Goal: Transaction & Acquisition: Book appointment/travel/reservation

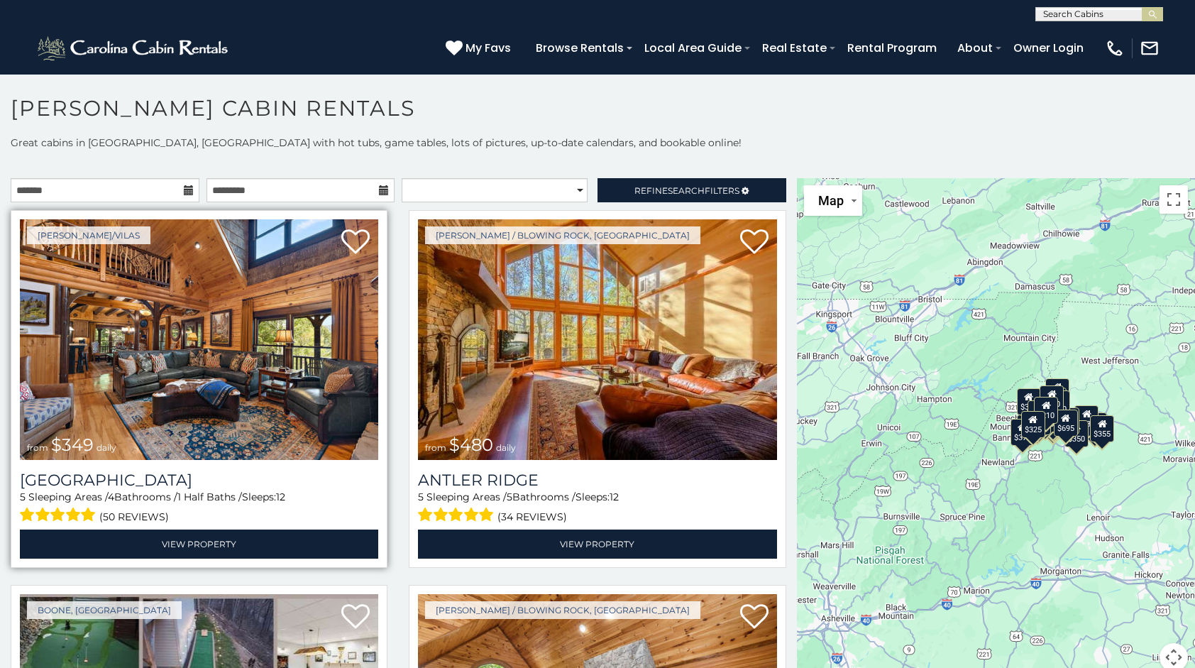
click at [67, 301] on img at bounding box center [199, 339] width 358 height 241
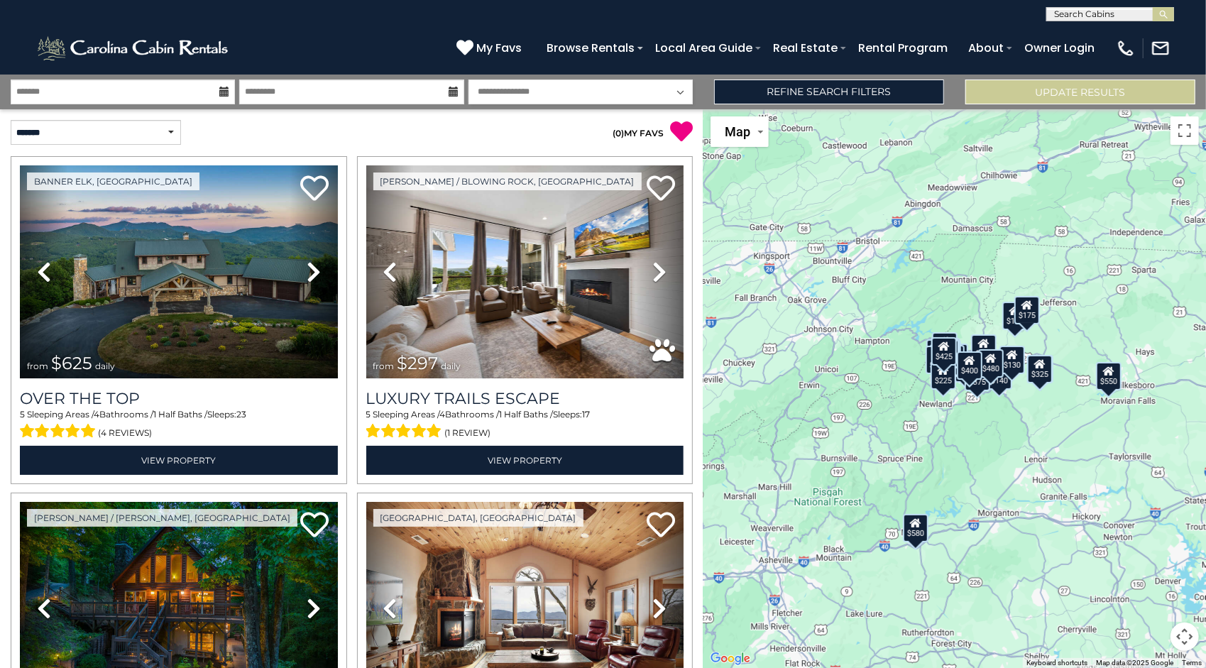
click at [229, 95] on icon at bounding box center [224, 92] width 10 height 10
click at [223, 90] on icon at bounding box center [224, 92] width 10 height 10
click at [26, 92] on input "text" at bounding box center [123, 91] width 224 height 25
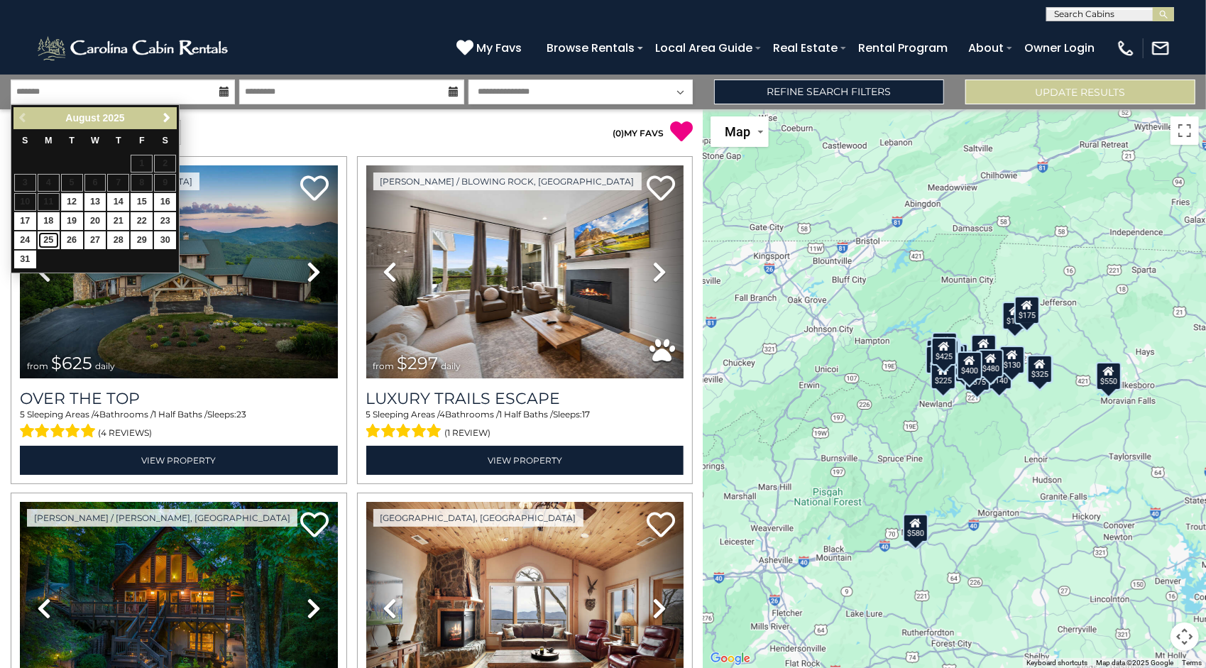
click at [46, 241] on link "25" at bounding box center [49, 240] width 22 height 18
type input "*******"
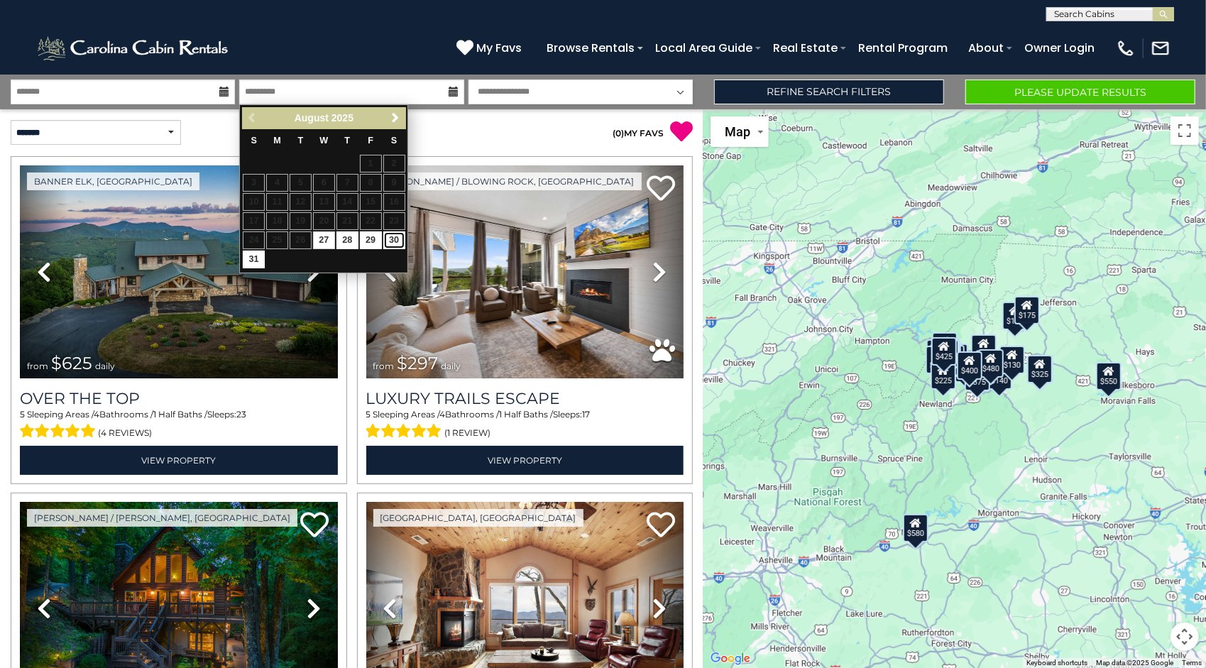
click at [400, 246] on link "30" at bounding box center [394, 240] width 22 height 18
type input "*******"
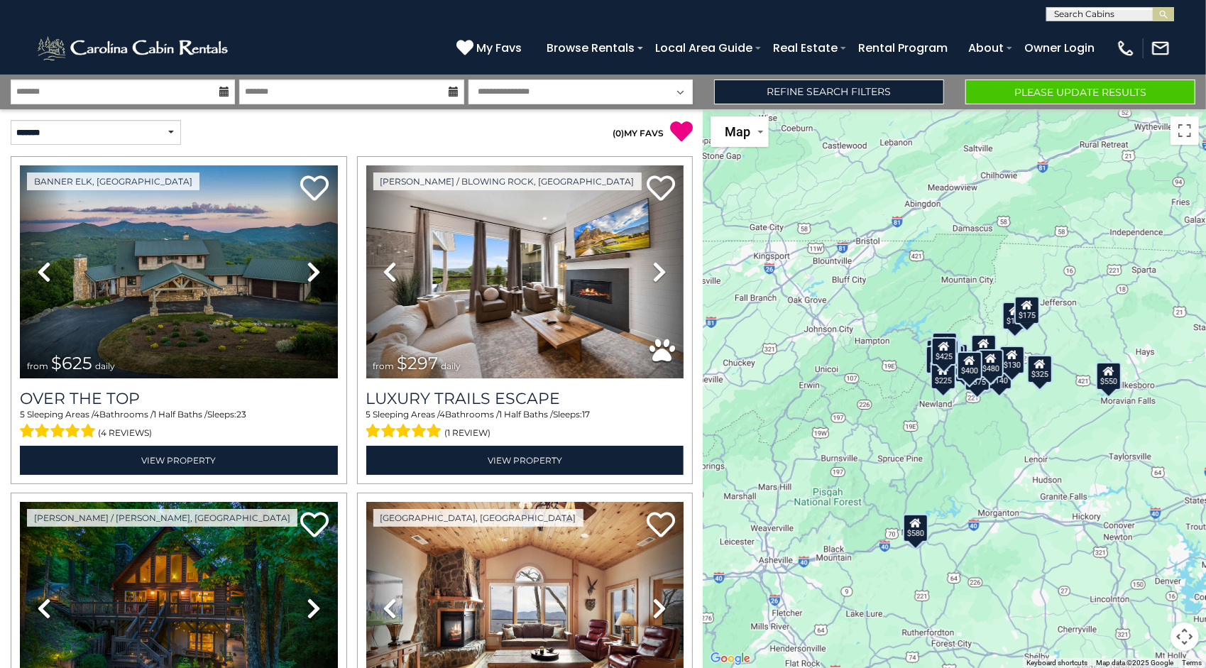
click at [687, 88] on select "**********" at bounding box center [580, 91] width 224 height 25
select select "*"
click at [468, 79] on select "**********" at bounding box center [580, 91] width 224 height 25
click at [173, 132] on select "**********" at bounding box center [96, 132] width 170 height 25
select select "**********"
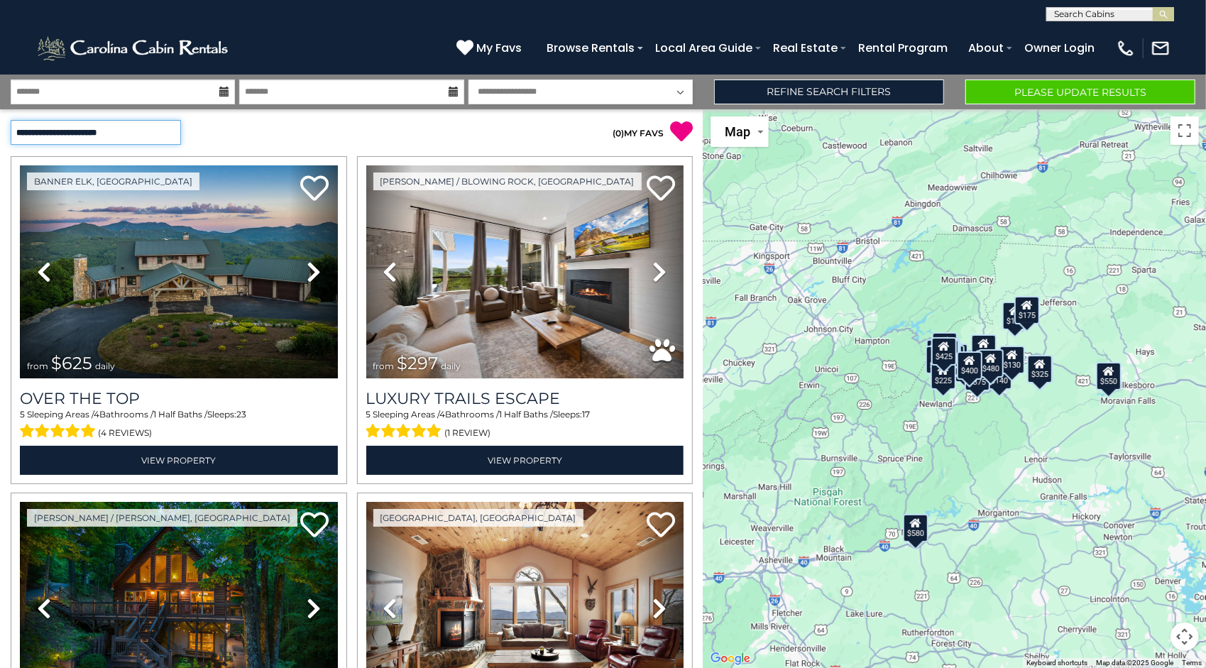
click at [11, 120] on select "**********" at bounding box center [96, 132] width 170 height 25
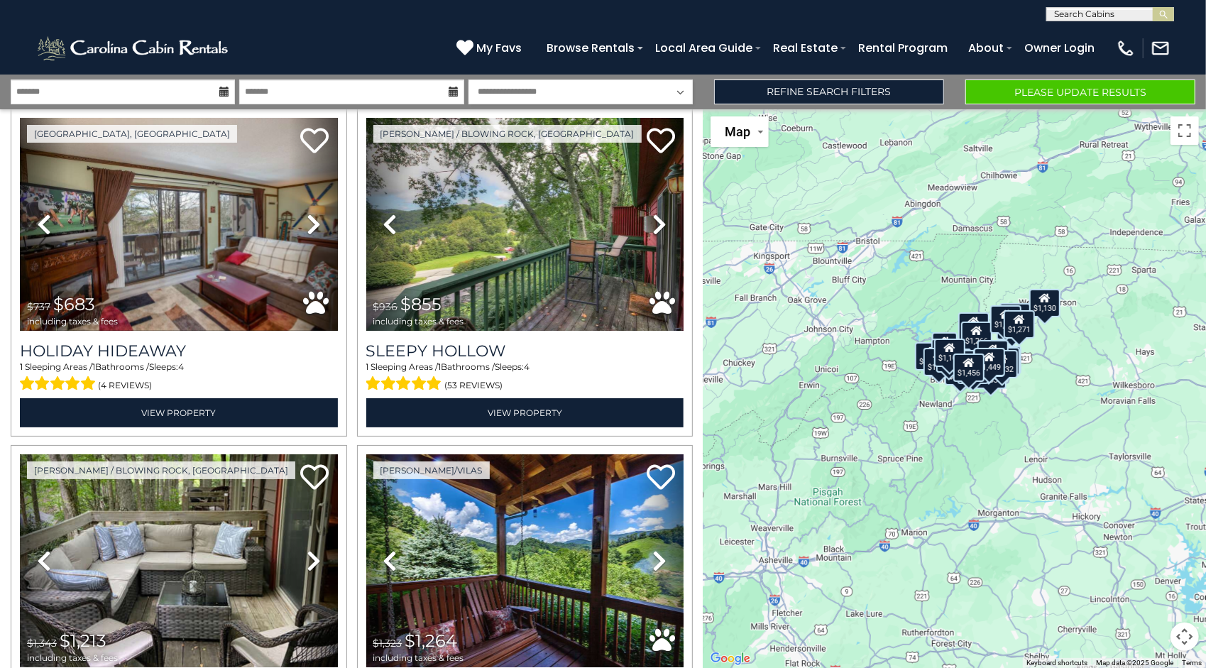
scroll to position [44, 0]
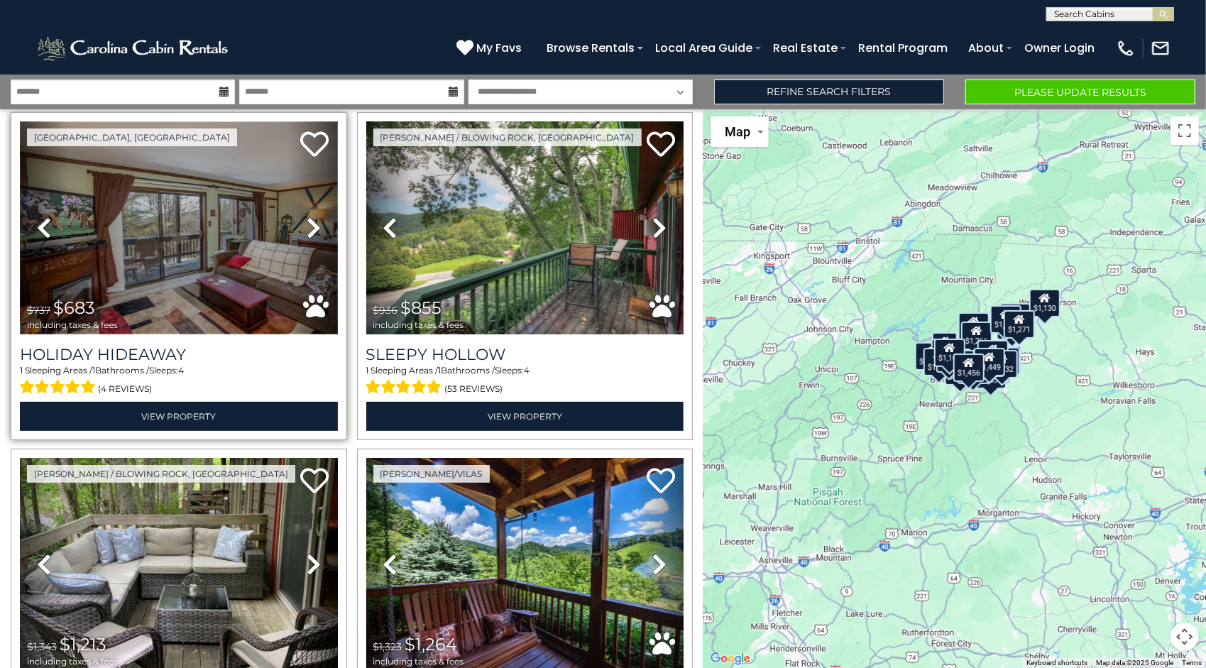
click at [172, 257] on img at bounding box center [179, 227] width 318 height 213
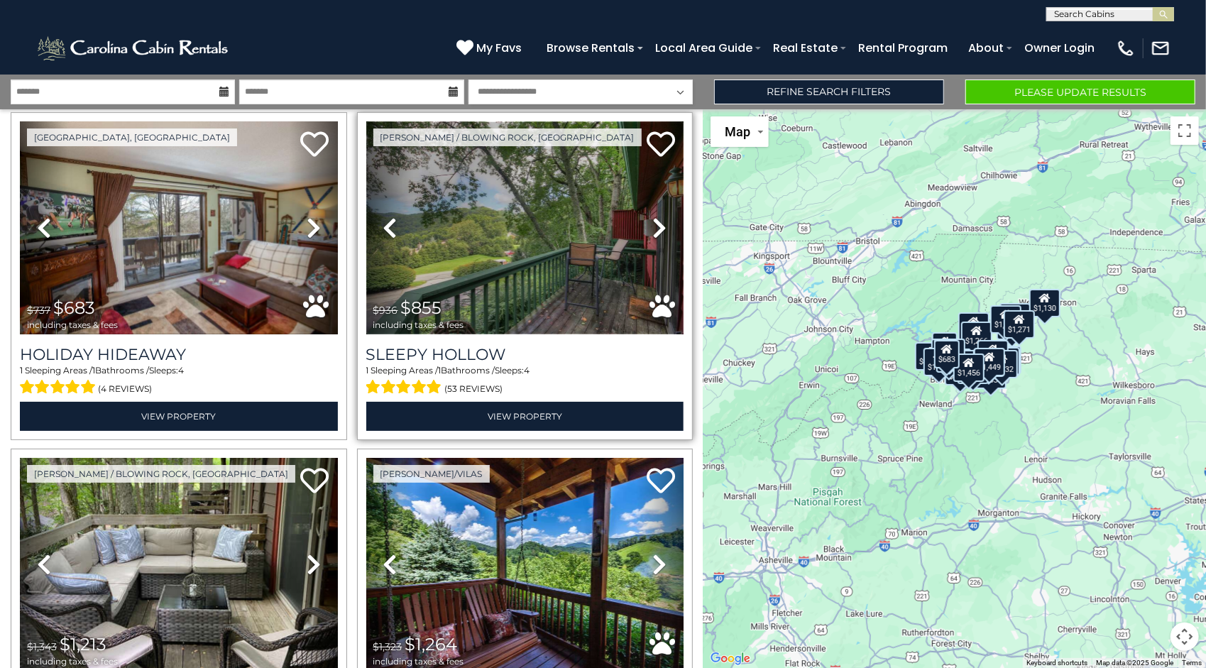
click at [454, 270] on img at bounding box center [525, 227] width 318 height 213
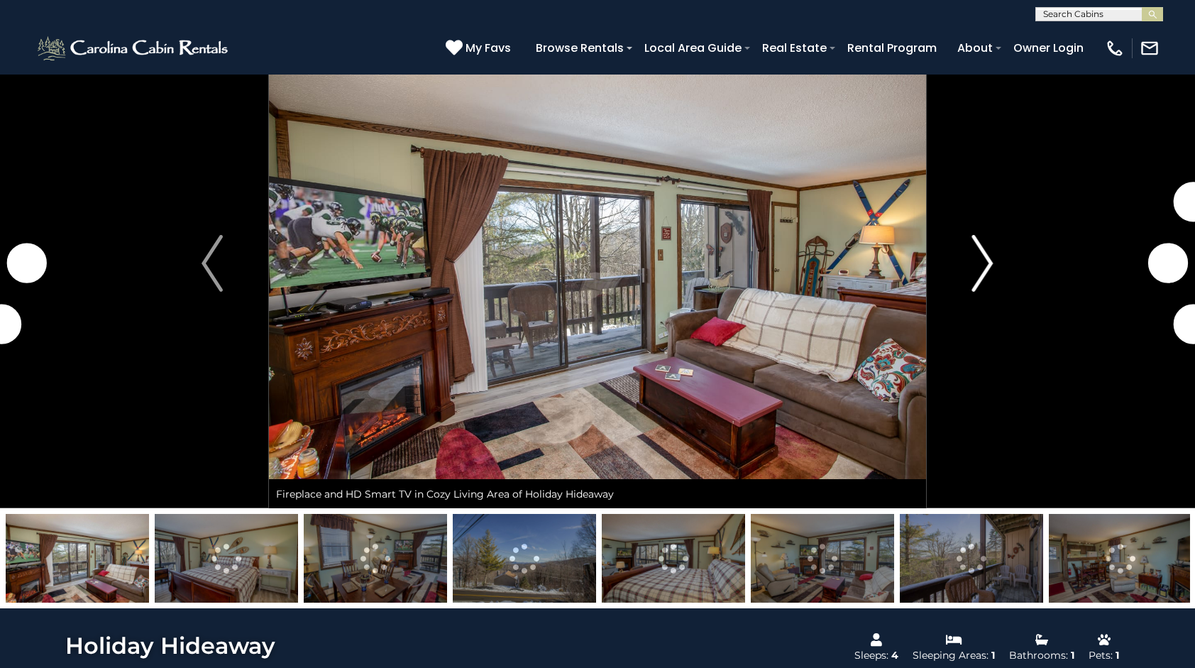
click at [975, 260] on img "Next" at bounding box center [982, 263] width 21 height 57
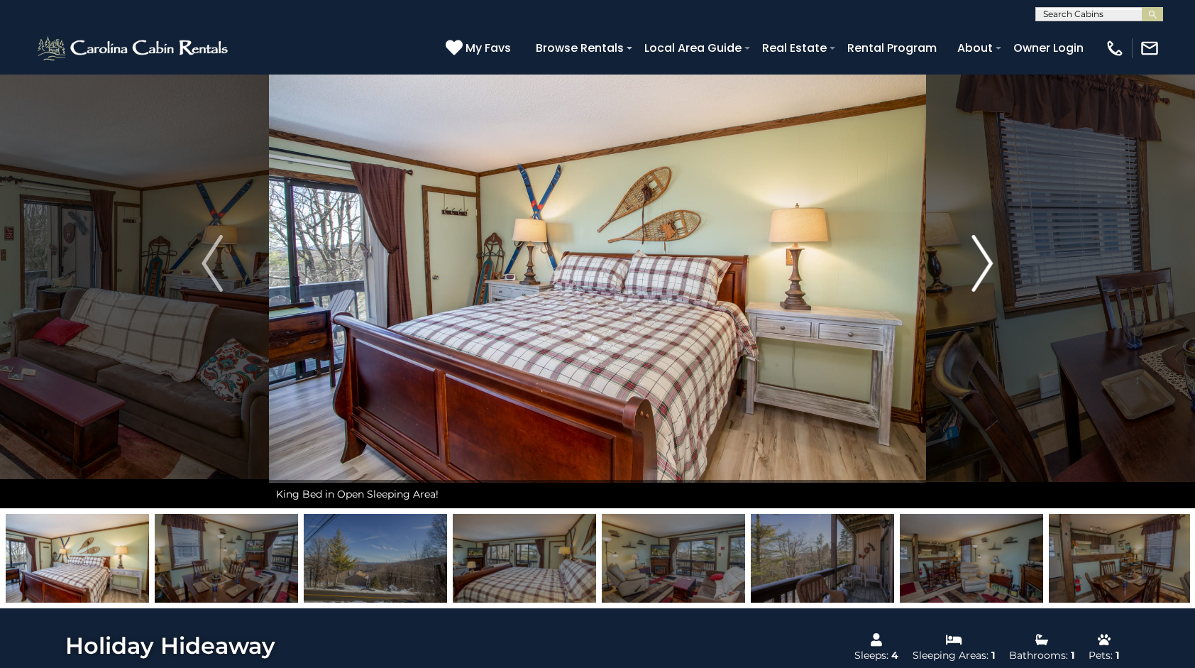
click at [989, 265] on img "Next" at bounding box center [982, 263] width 21 height 57
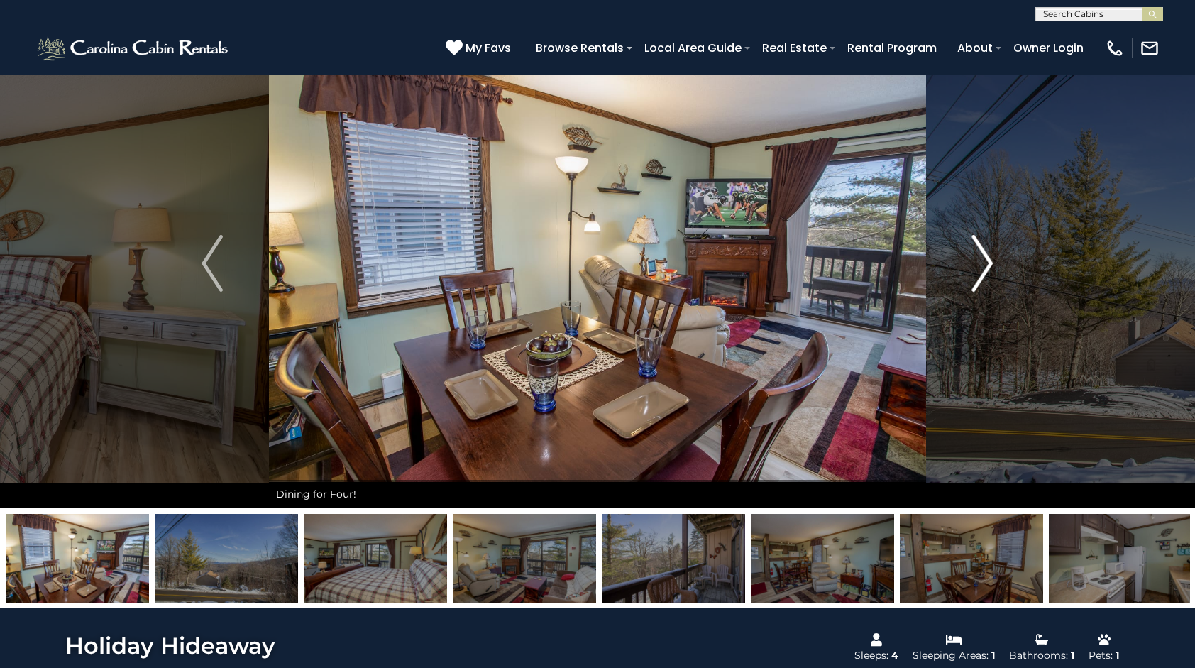
click at [991, 267] on img "Next" at bounding box center [982, 263] width 21 height 57
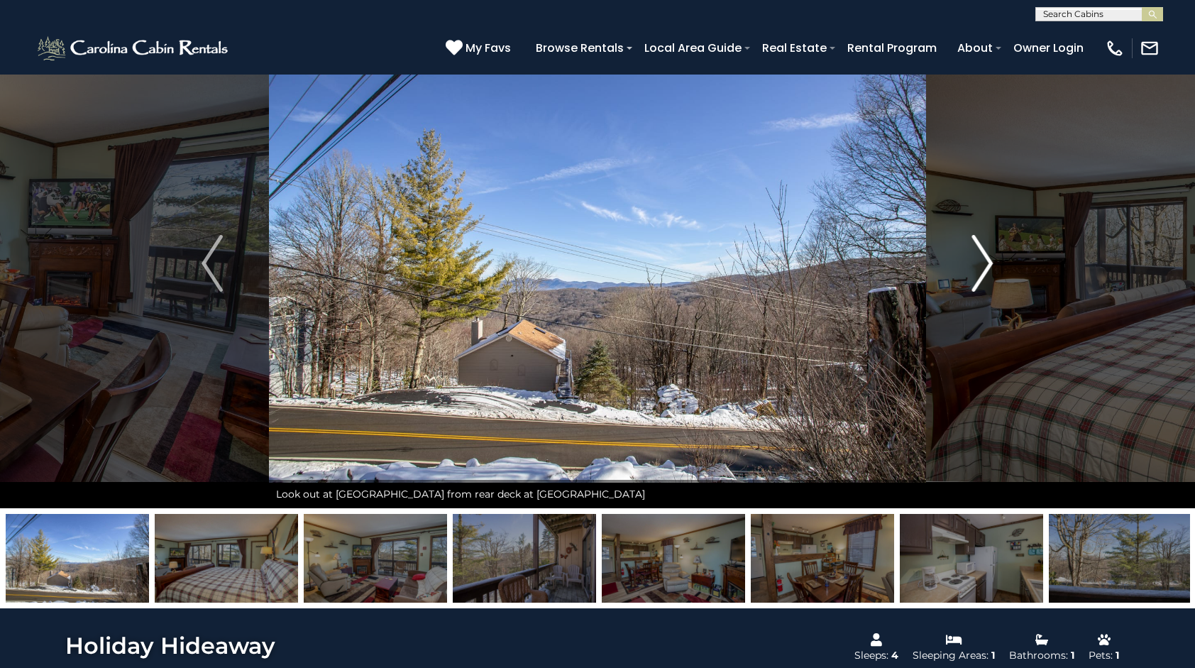
click at [979, 279] on img "Next" at bounding box center [982, 263] width 21 height 57
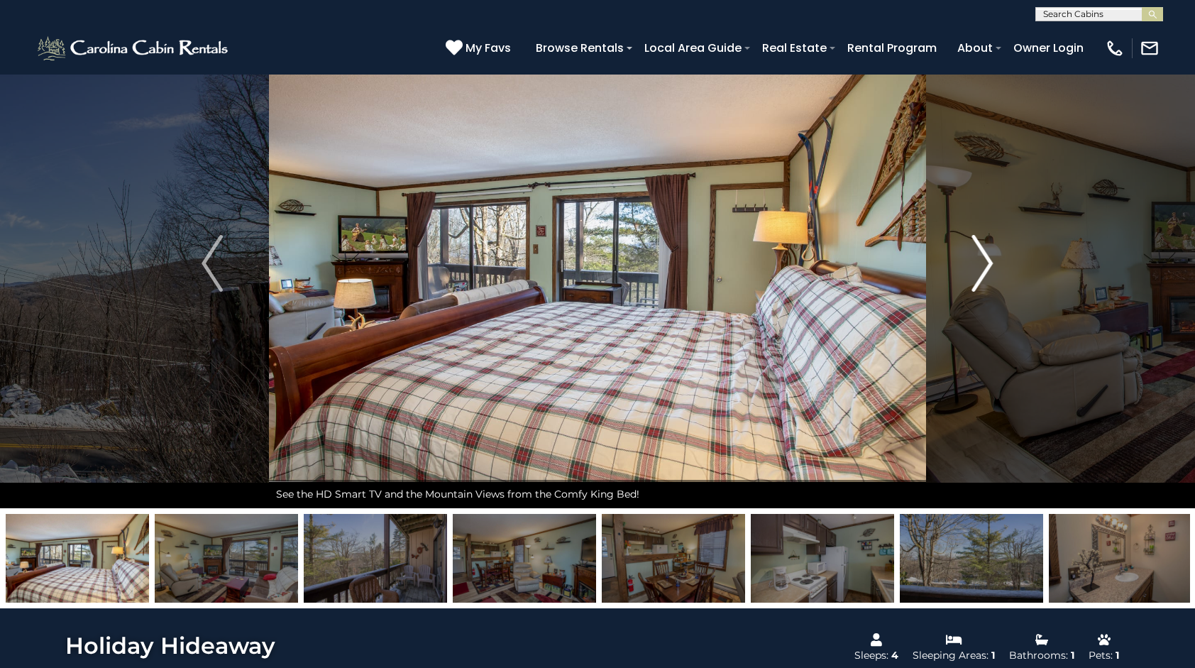
click at [992, 265] on img "Next" at bounding box center [982, 263] width 21 height 57
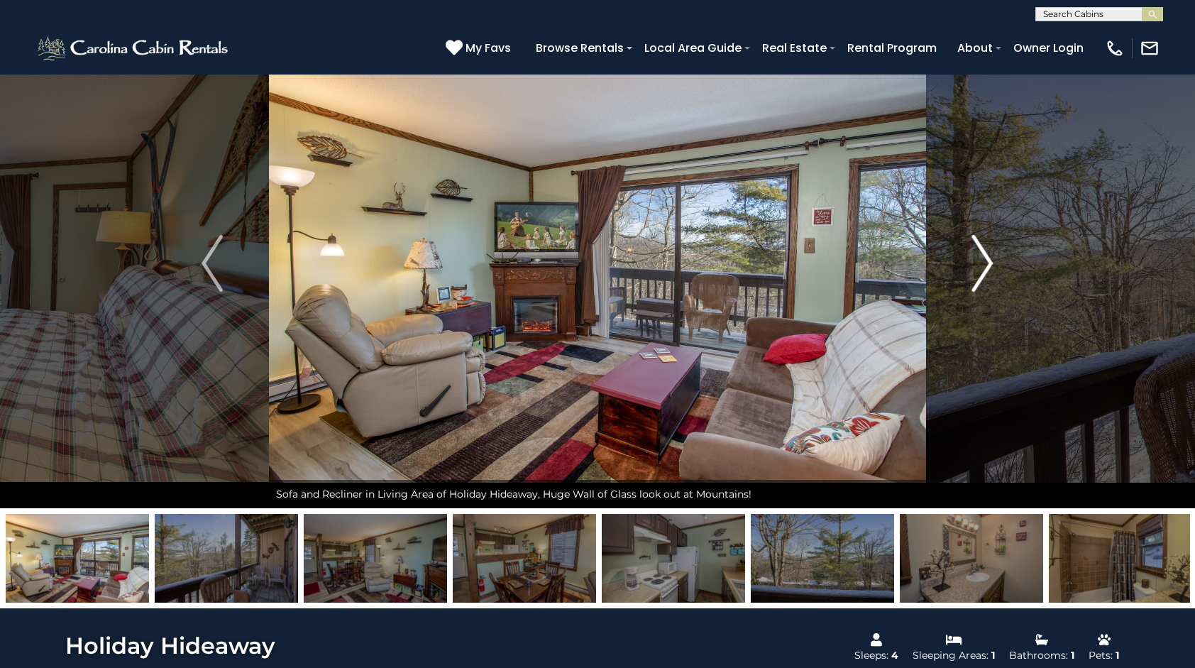
click at [993, 264] on img "Next" at bounding box center [982, 263] width 21 height 57
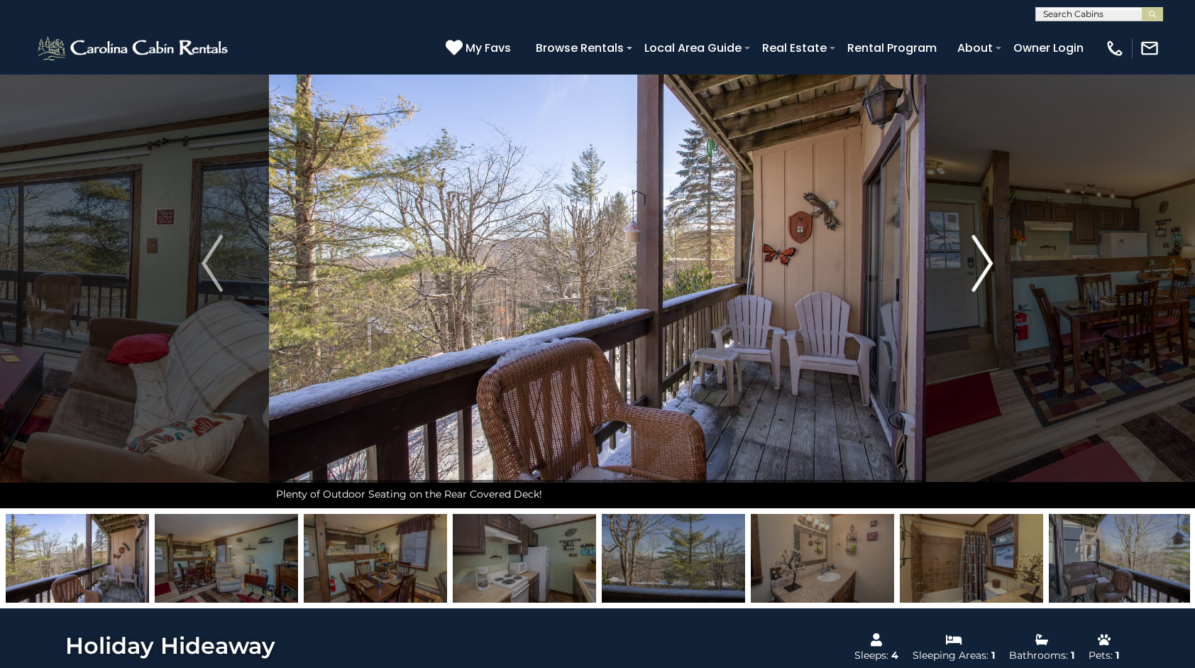
click at [998, 258] on button "Next" at bounding box center [982, 263] width 113 height 490
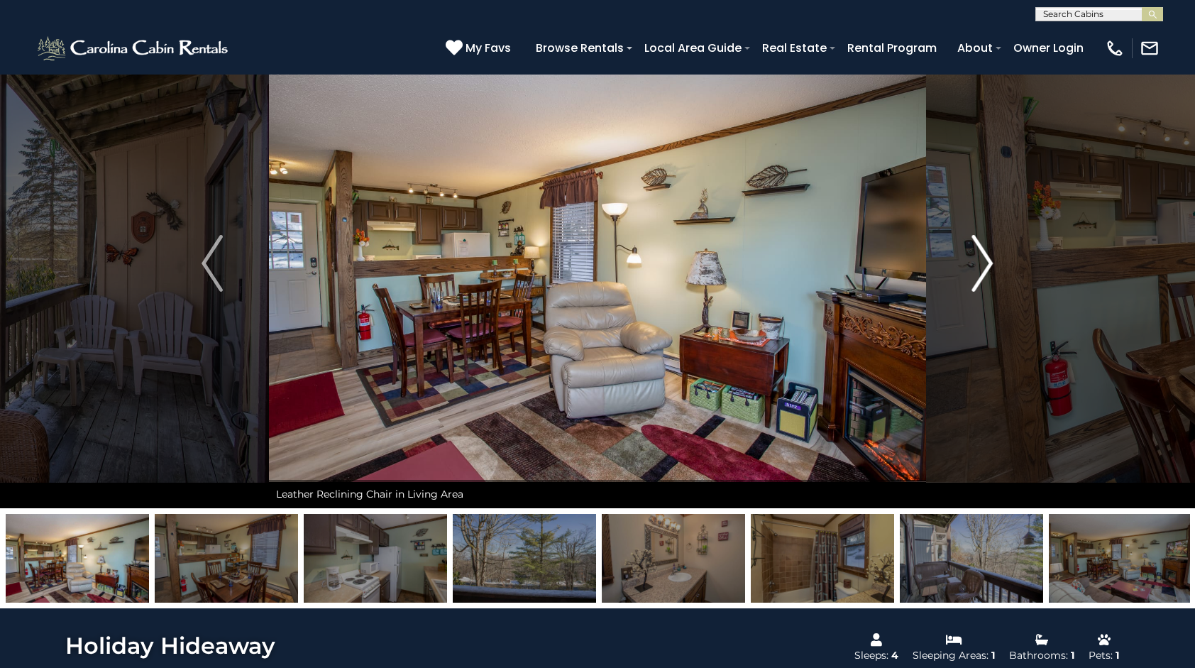
click at [986, 258] on img "Next" at bounding box center [982, 263] width 21 height 57
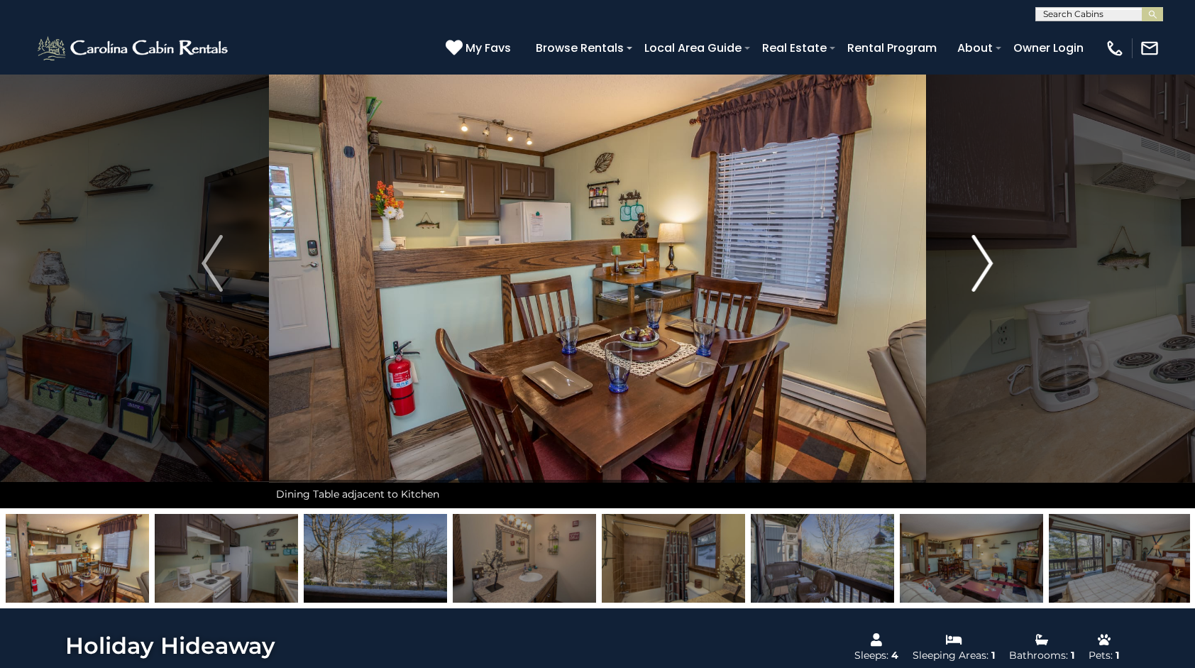
click at [984, 258] on img "Next" at bounding box center [982, 263] width 21 height 57
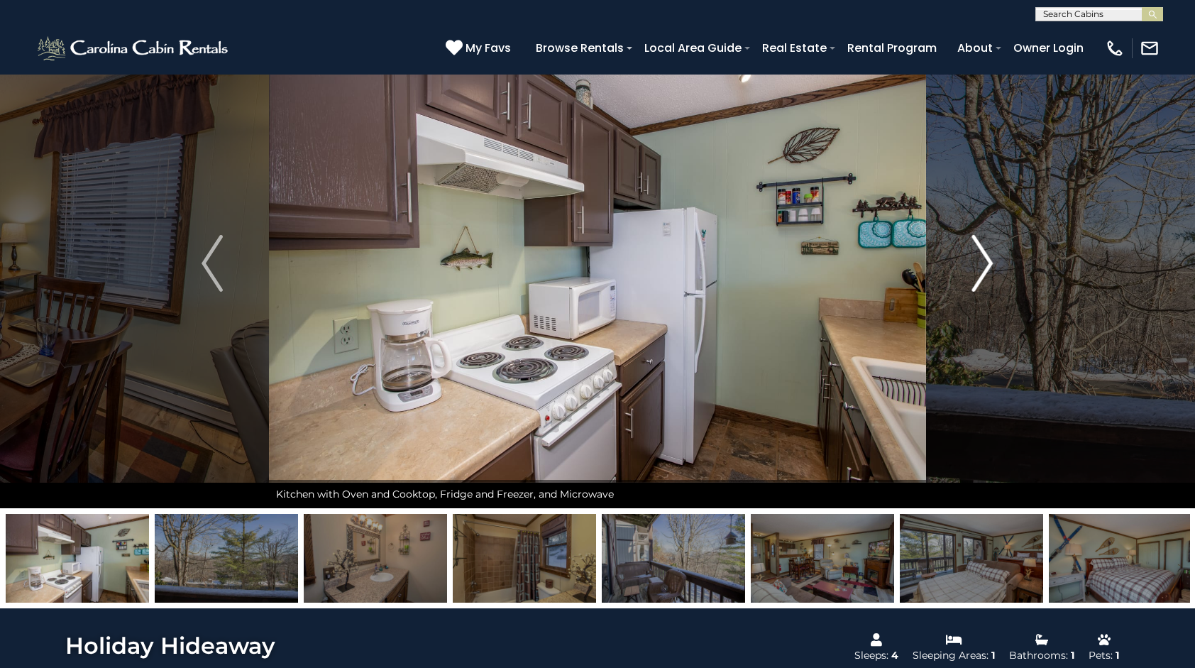
click at [978, 258] on img "Next" at bounding box center [982, 263] width 21 height 57
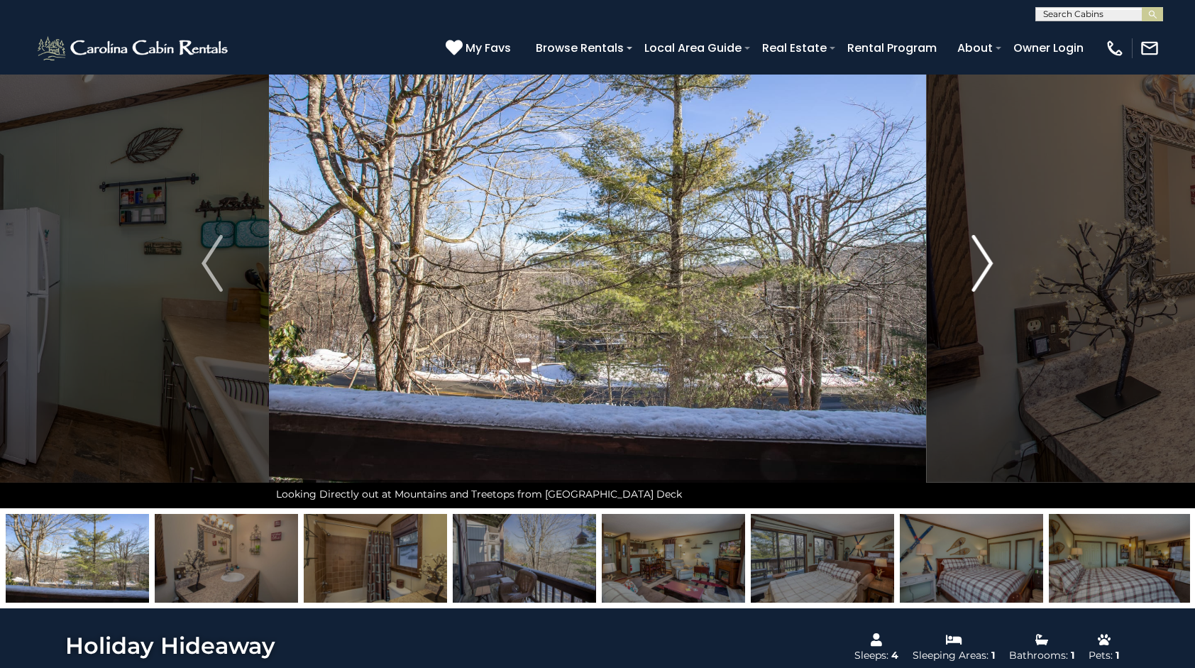
click at [976, 251] on img "Next" at bounding box center [982, 263] width 21 height 57
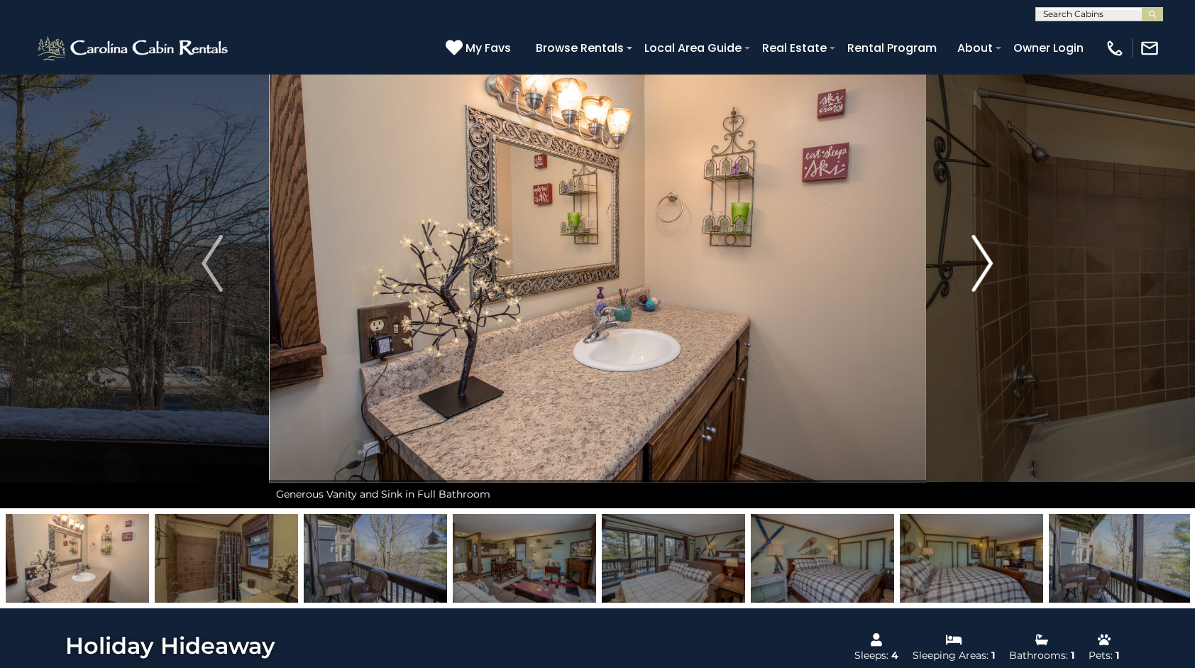
click at [966, 251] on button "Next" at bounding box center [982, 263] width 113 height 490
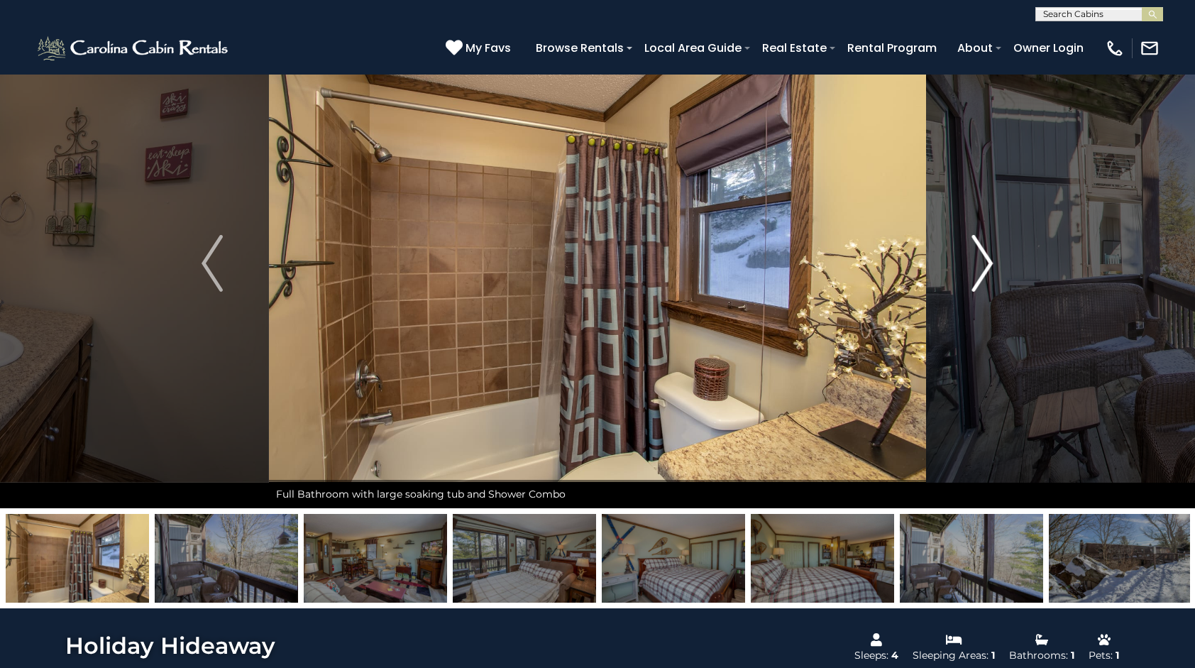
click at [964, 248] on button "Next" at bounding box center [982, 263] width 113 height 490
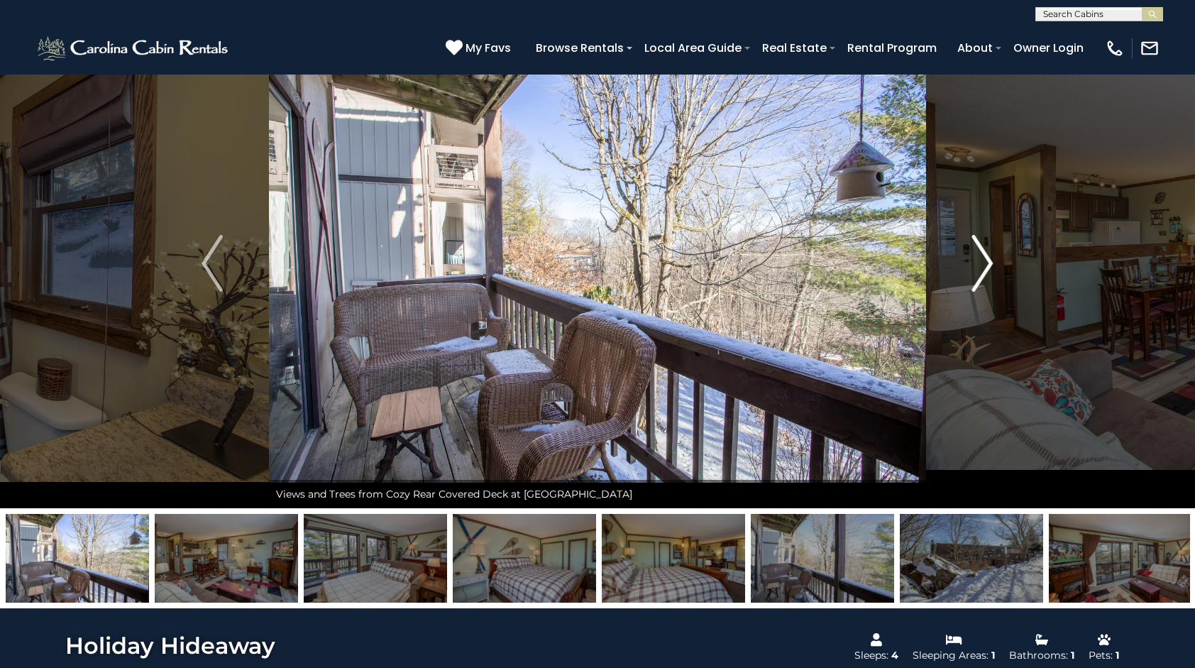
click at [959, 242] on button "Next" at bounding box center [982, 263] width 113 height 490
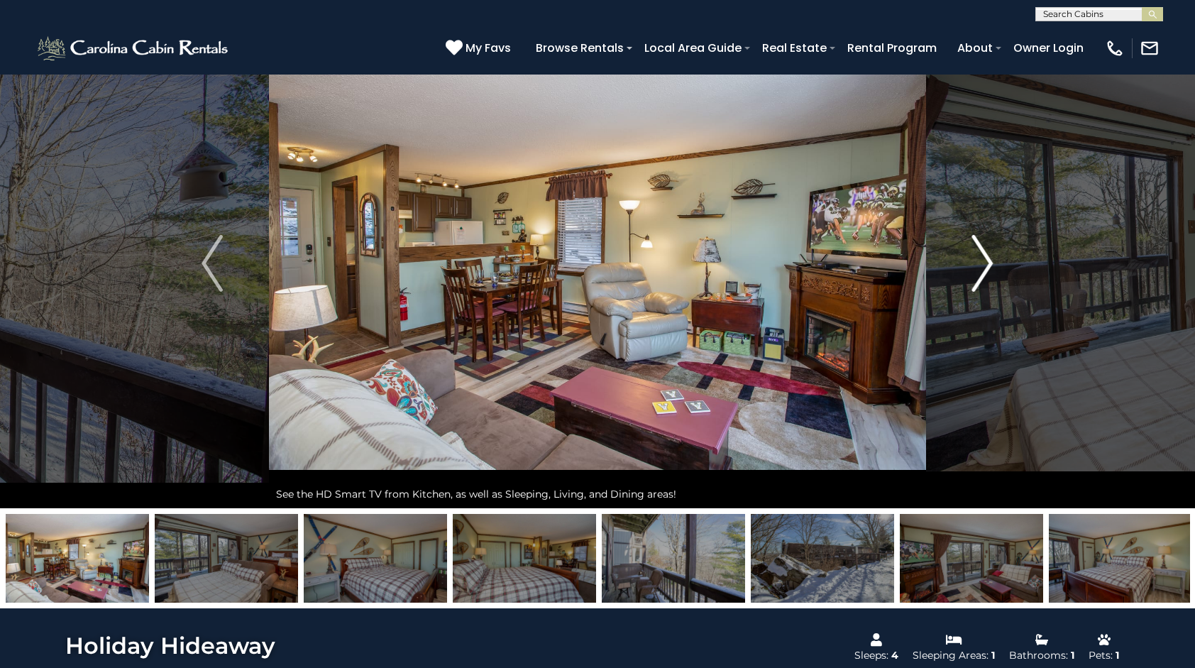
click at [959, 243] on button "Next" at bounding box center [982, 263] width 113 height 490
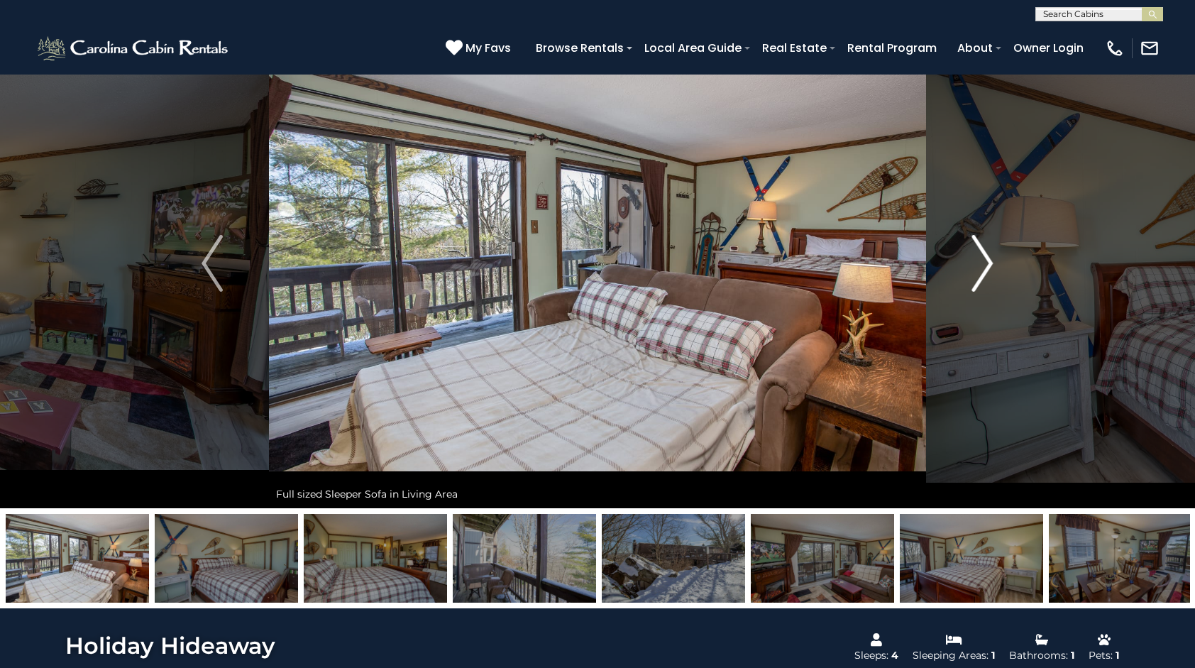
click at [960, 243] on button "Next" at bounding box center [982, 263] width 113 height 490
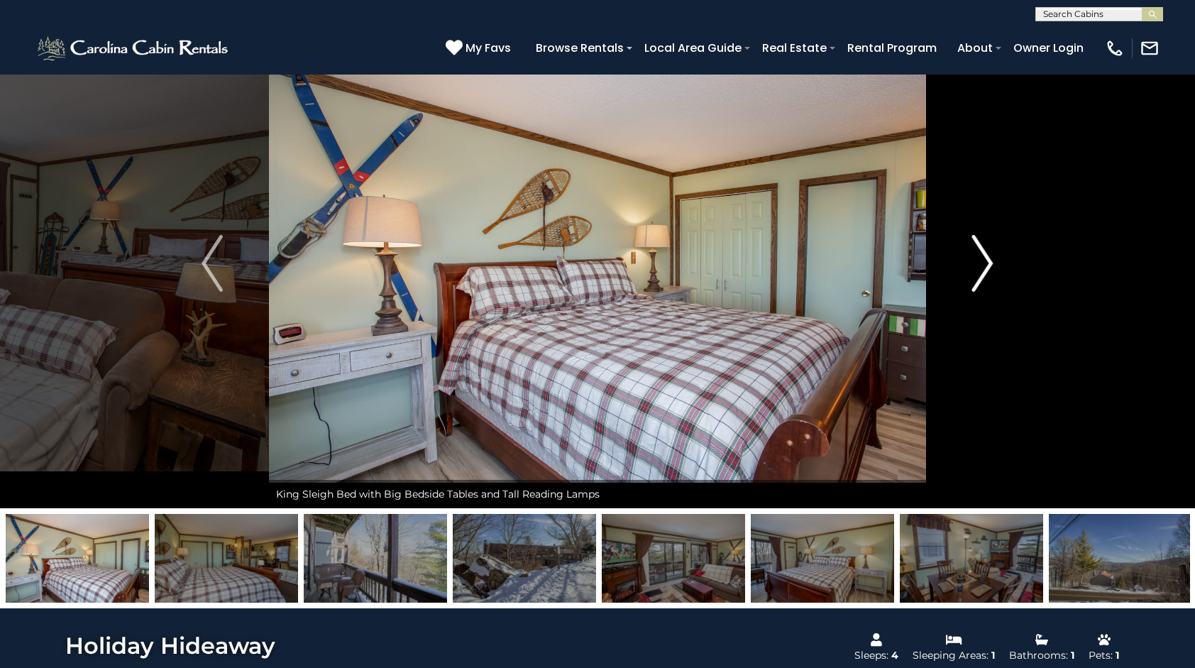
click at [962, 243] on button "Next" at bounding box center [982, 263] width 113 height 490
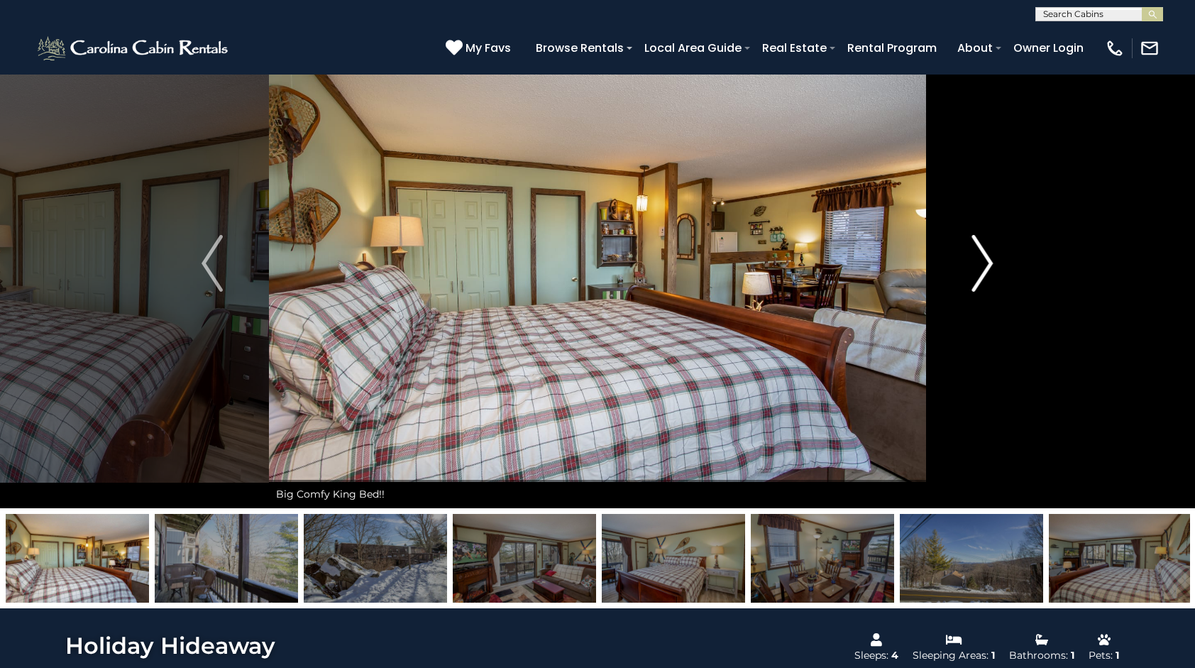
click at [958, 243] on button "Next" at bounding box center [982, 263] width 113 height 490
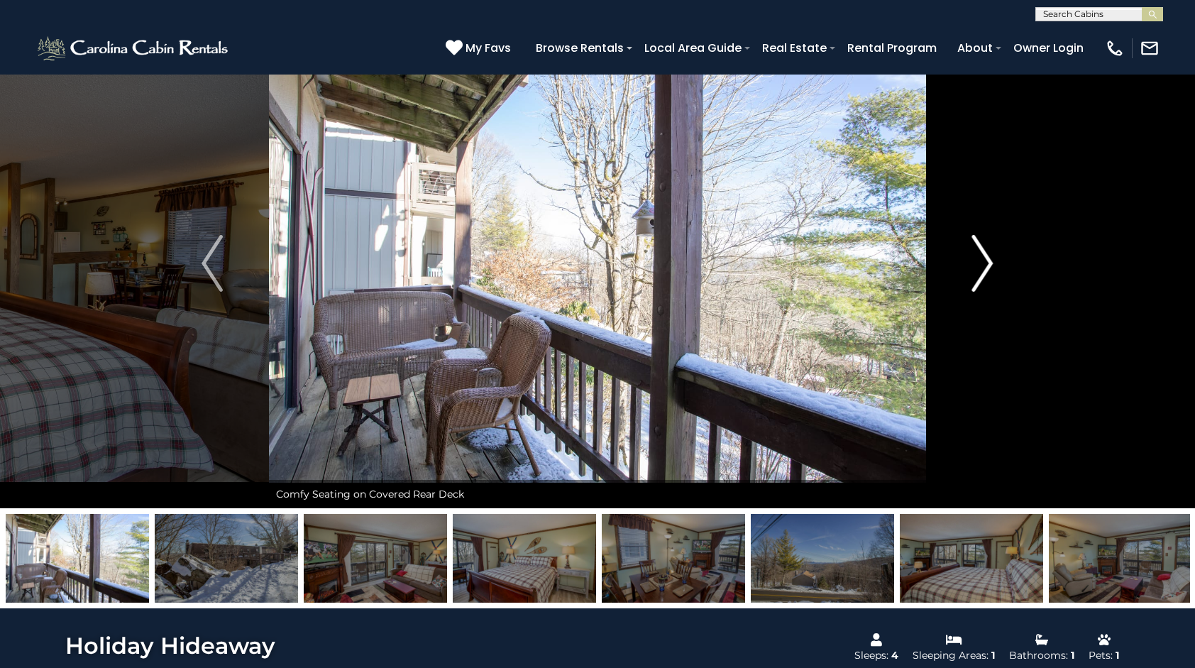
click at [955, 246] on button "Next" at bounding box center [982, 263] width 113 height 490
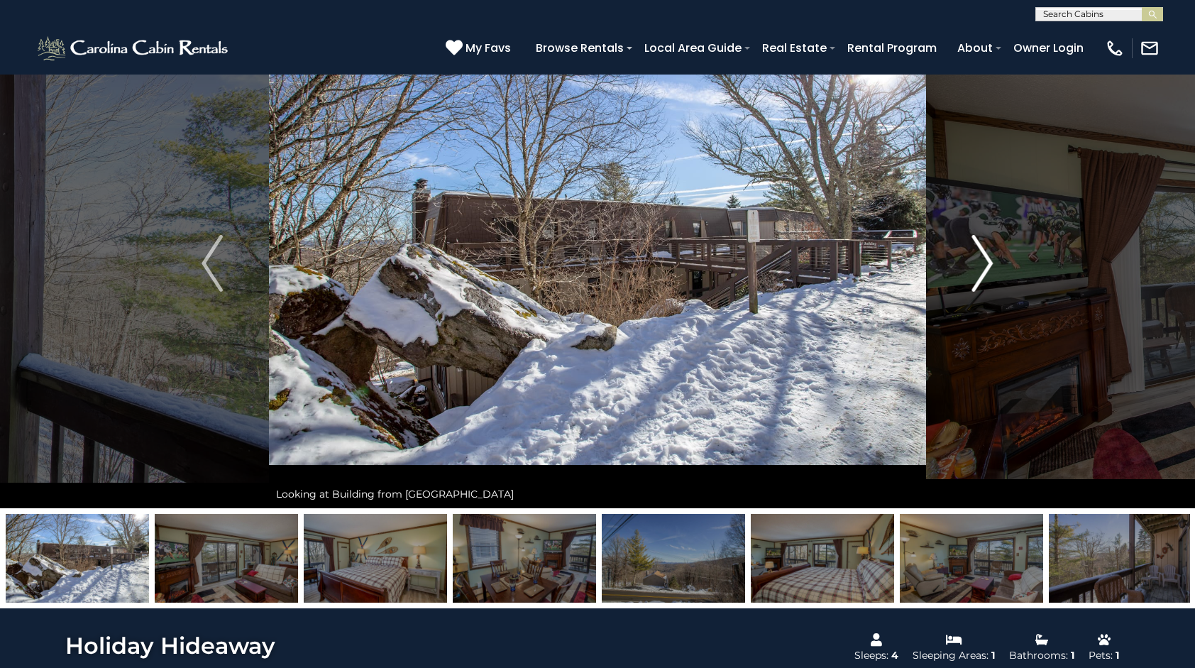
click at [954, 246] on button "Next" at bounding box center [982, 263] width 113 height 490
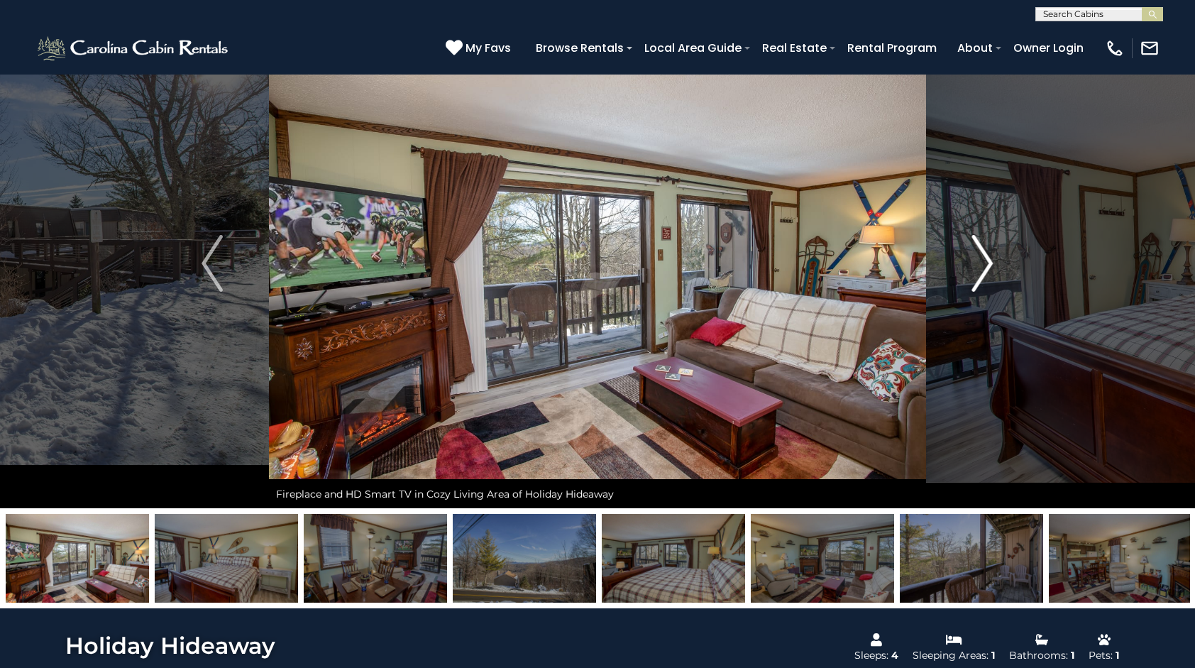
click at [961, 242] on button "Next" at bounding box center [982, 263] width 113 height 490
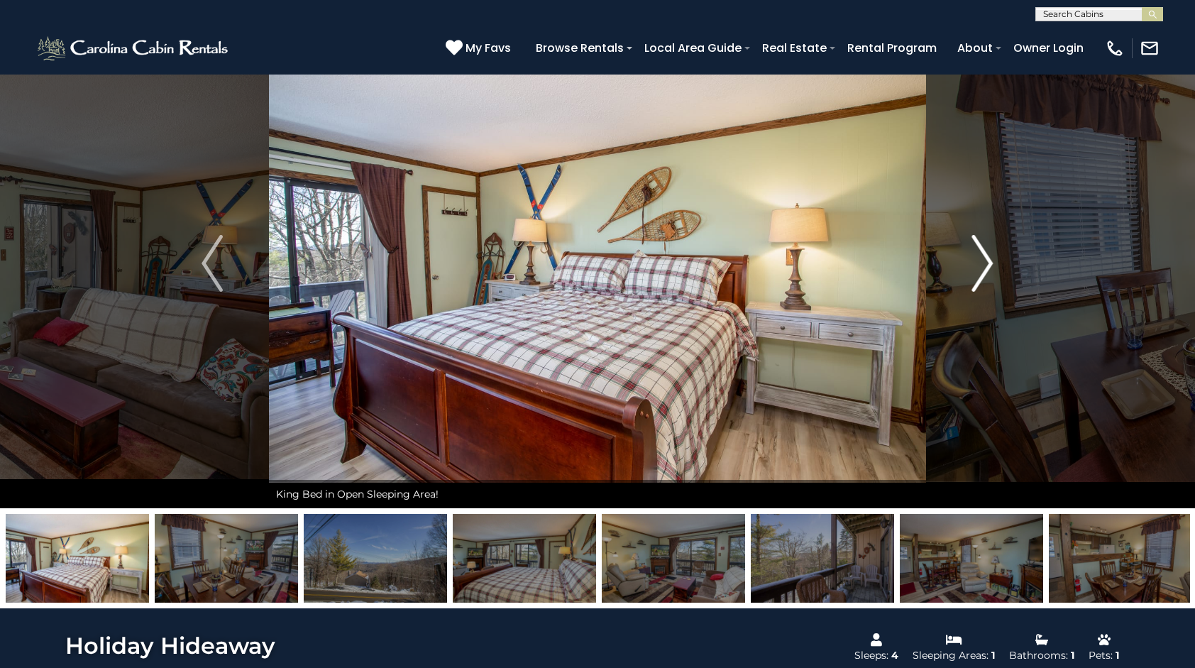
click at [964, 251] on button "Next" at bounding box center [982, 263] width 113 height 490
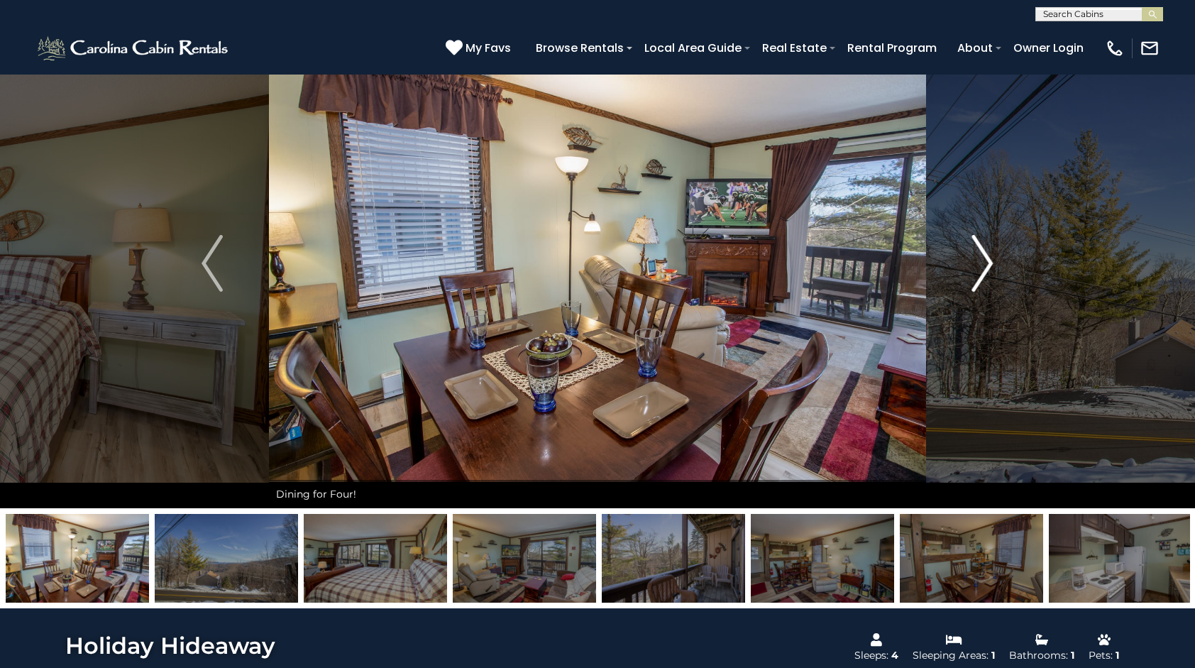
click at [965, 251] on button "Next" at bounding box center [982, 263] width 113 height 490
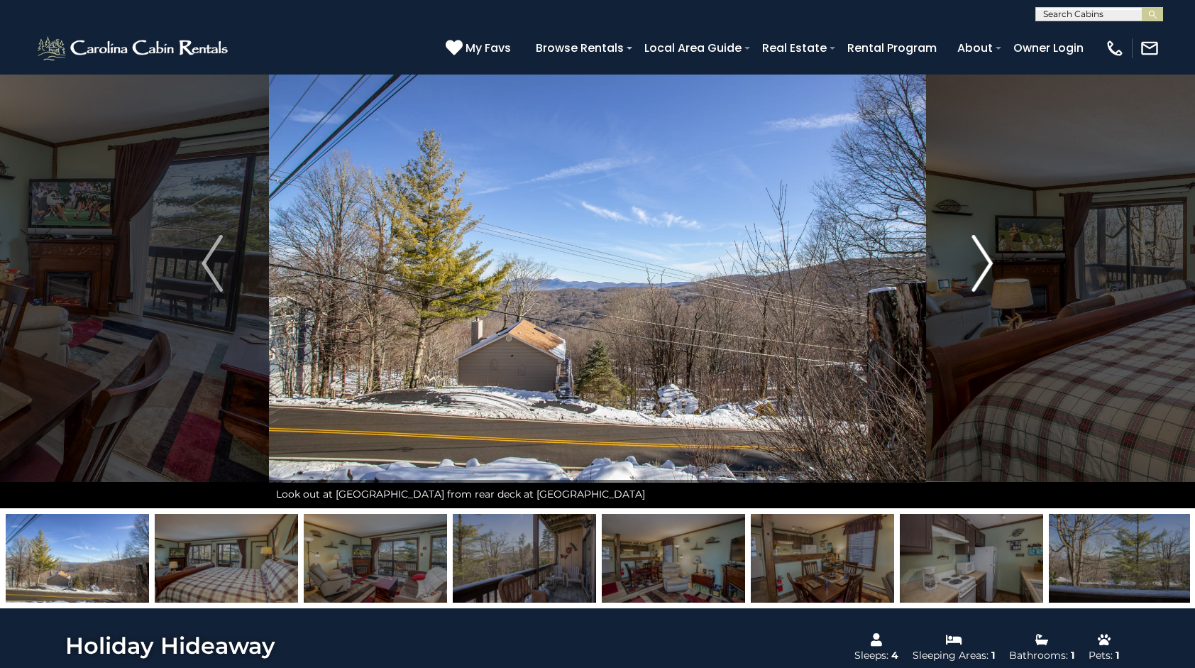
click at [959, 251] on button "Next" at bounding box center [982, 263] width 113 height 490
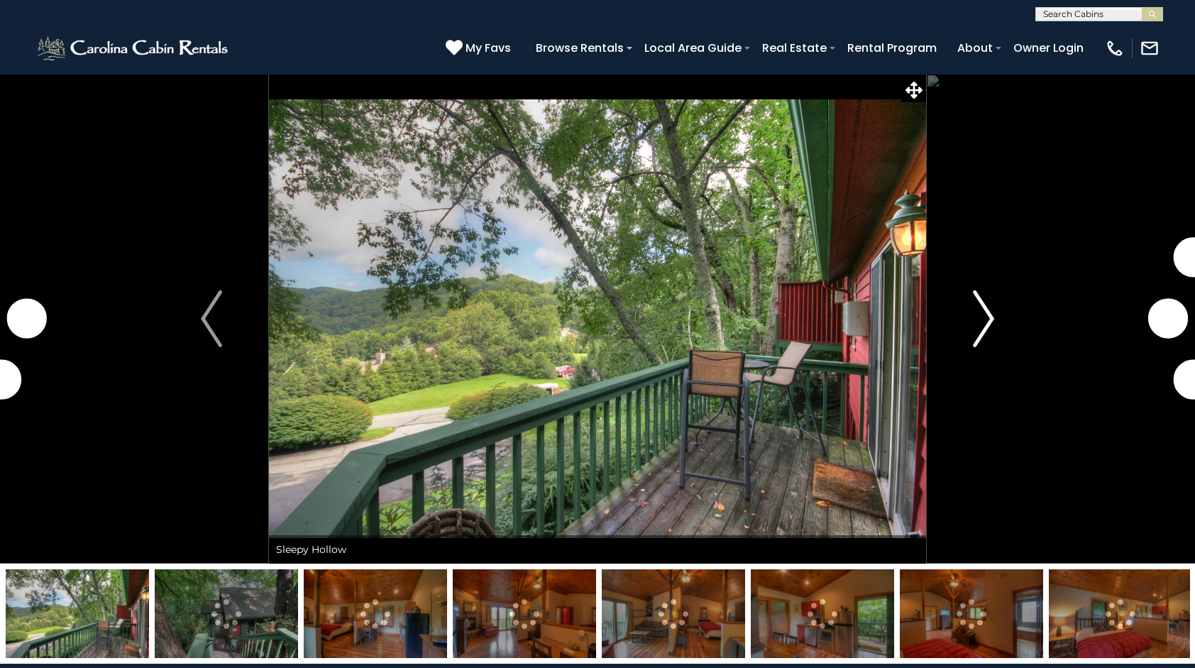
click at [1004, 303] on button "Next" at bounding box center [983, 319] width 115 height 490
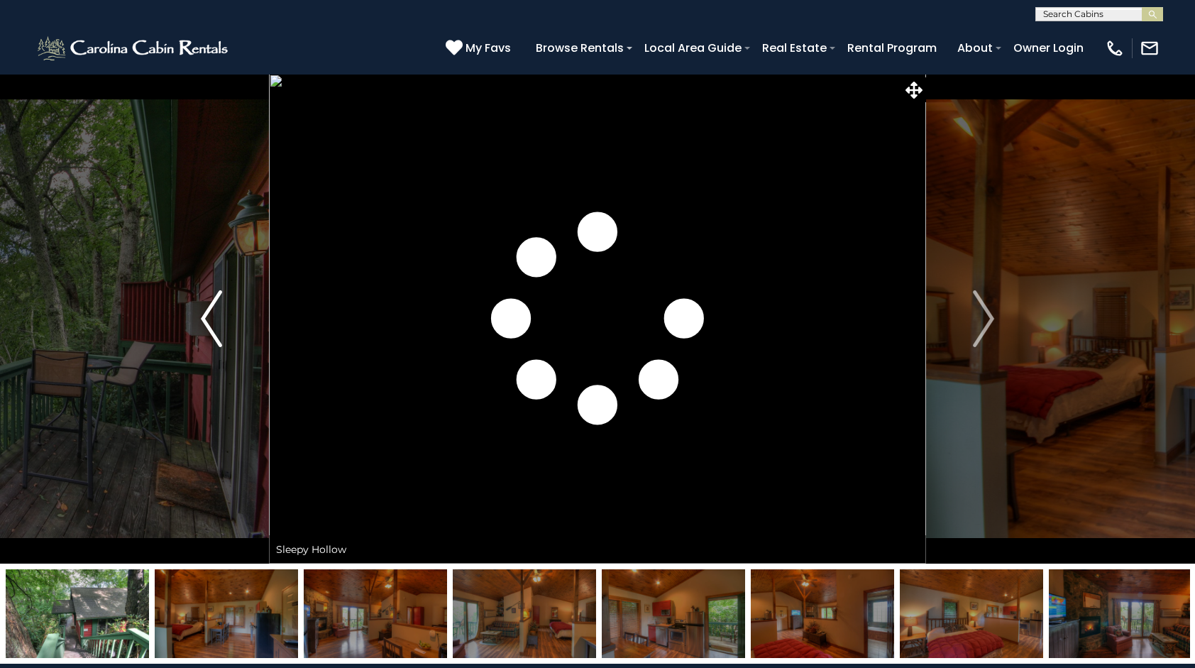
click at [204, 317] on img "Previous" at bounding box center [211, 318] width 21 height 57
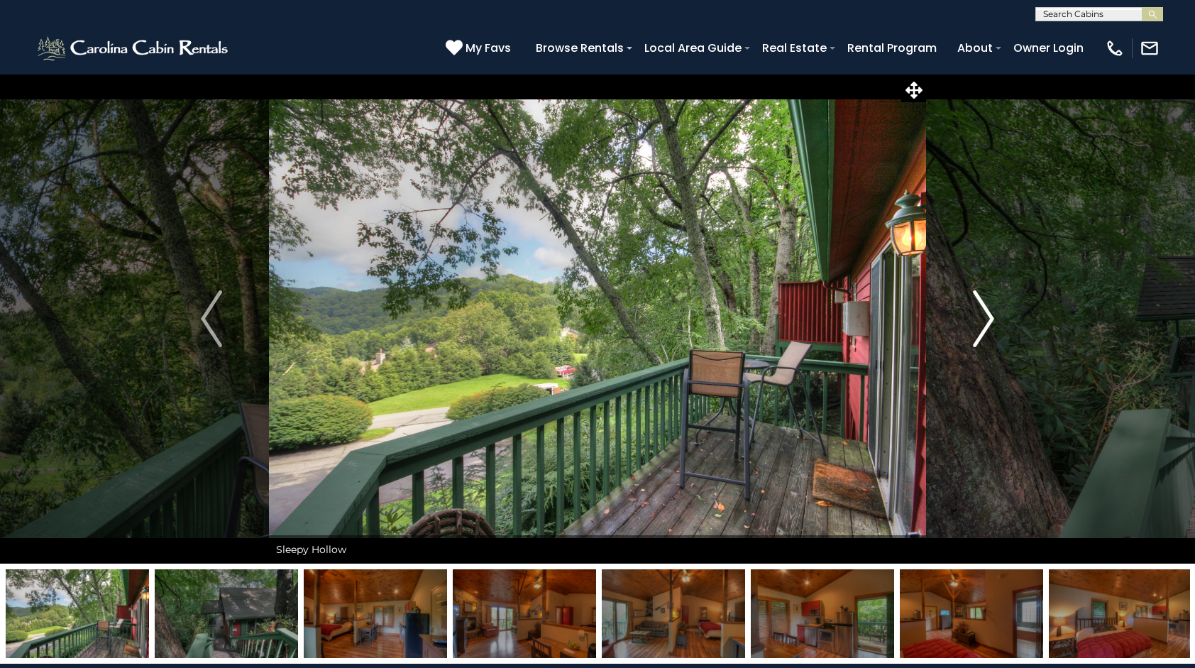
click at [992, 312] on img "Next" at bounding box center [983, 318] width 21 height 57
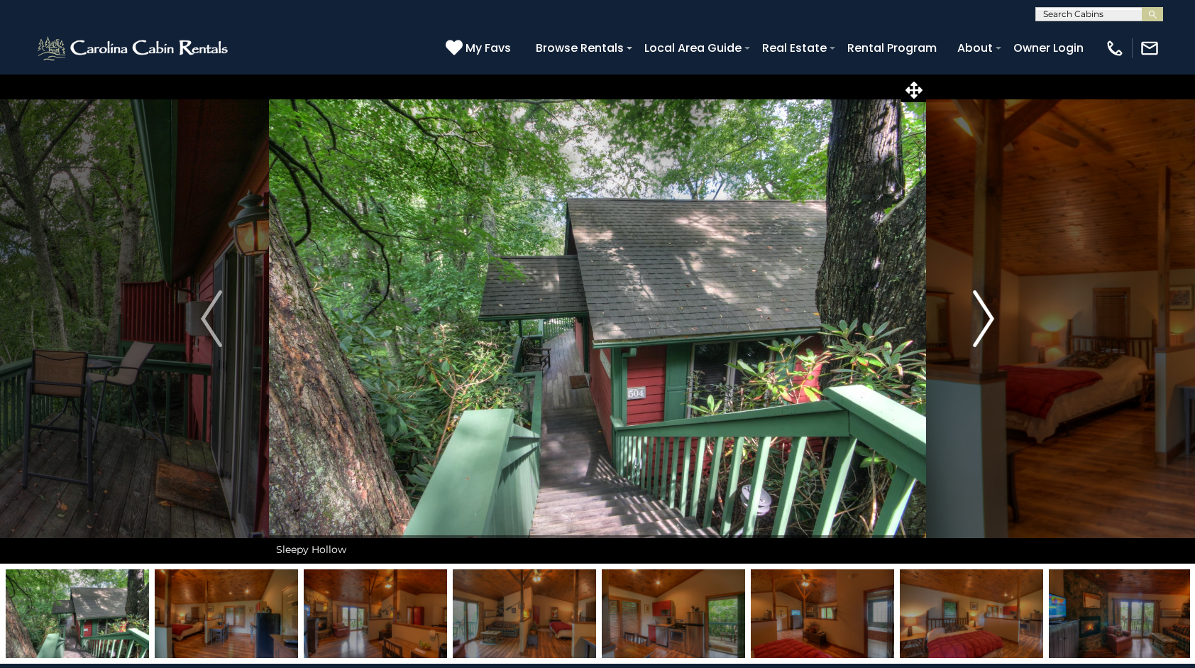
click at [974, 307] on img "Next" at bounding box center [983, 318] width 21 height 57
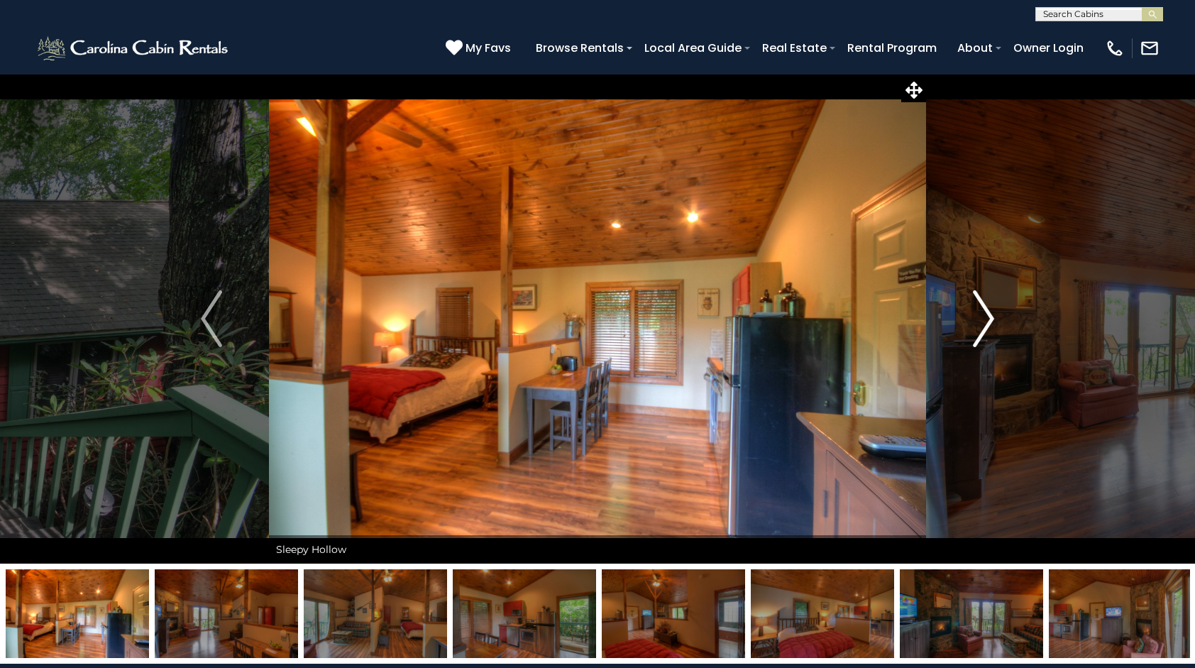
click at [971, 302] on button "Next" at bounding box center [983, 319] width 115 height 490
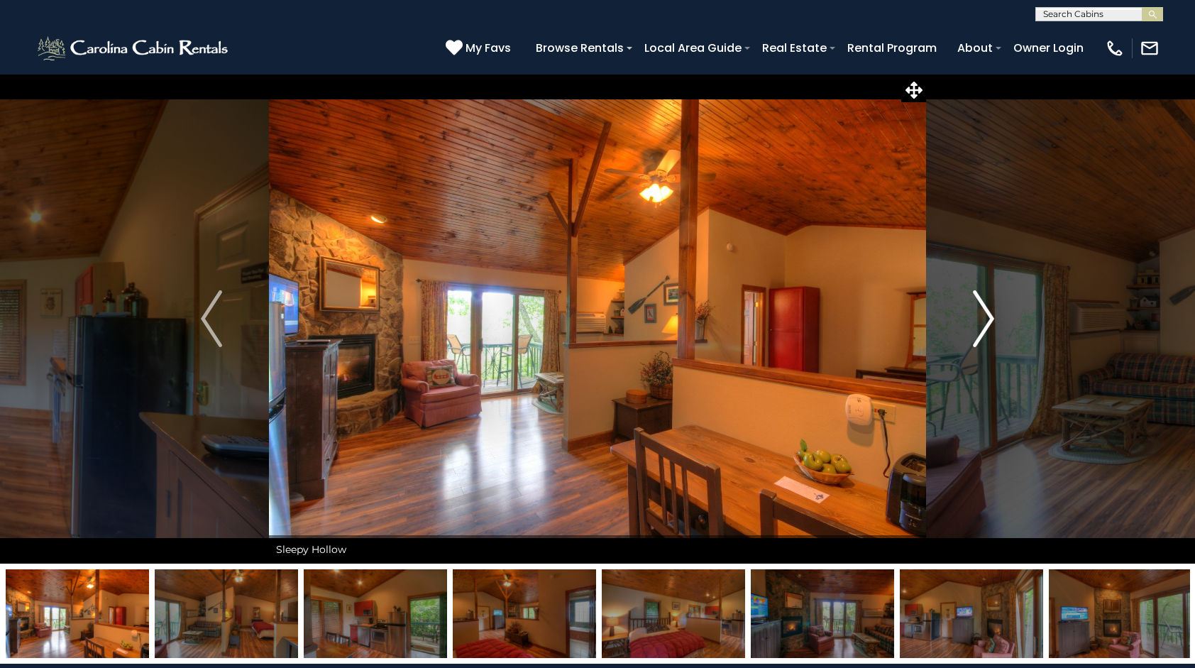
click at [973, 297] on img "Next" at bounding box center [983, 318] width 21 height 57
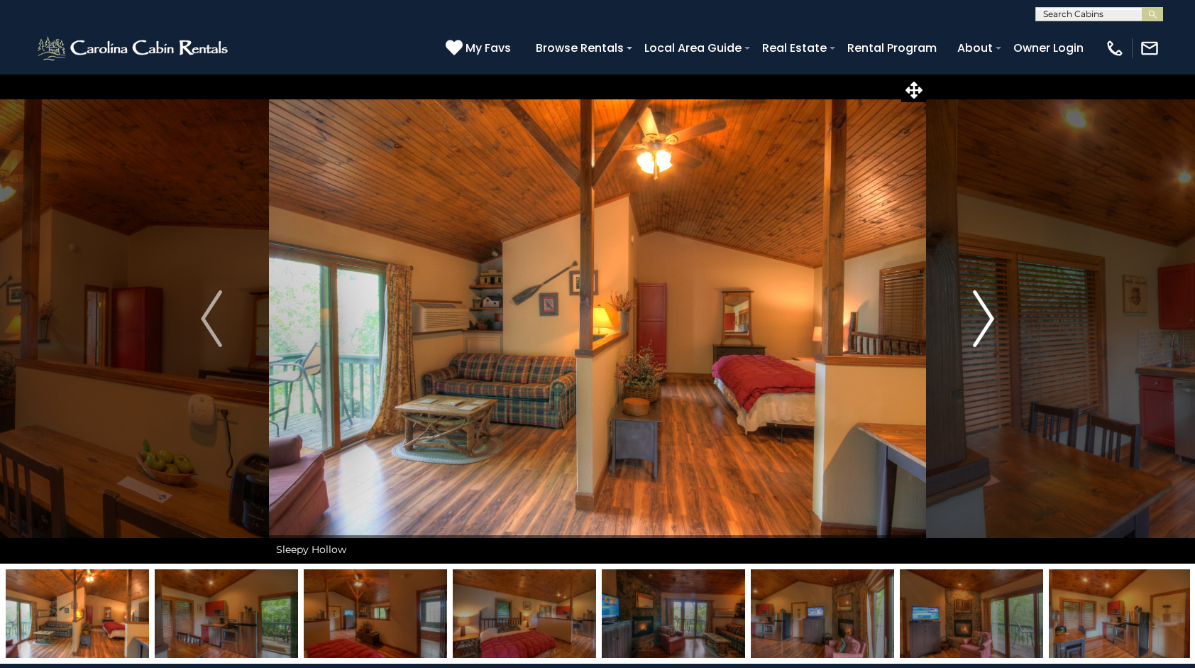
click at [965, 292] on button "Next" at bounding box center [983, 319] width 115 height 490
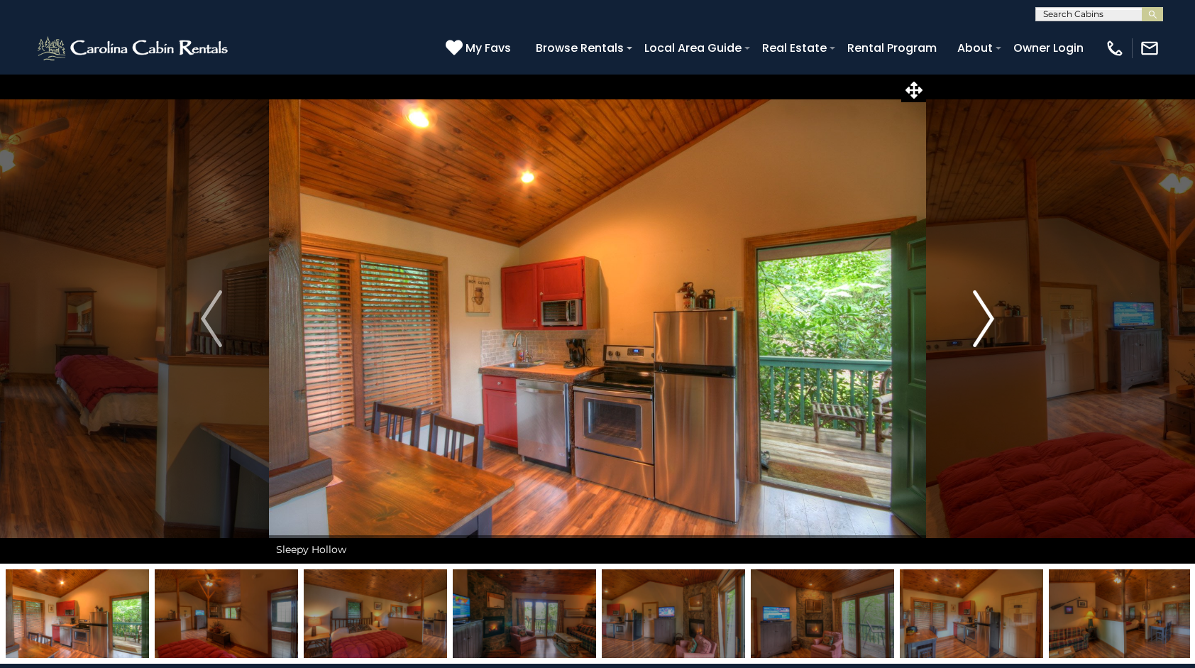
click at [961, 291] on button "Next" at bounding box center [983, 319] width 115 height 490
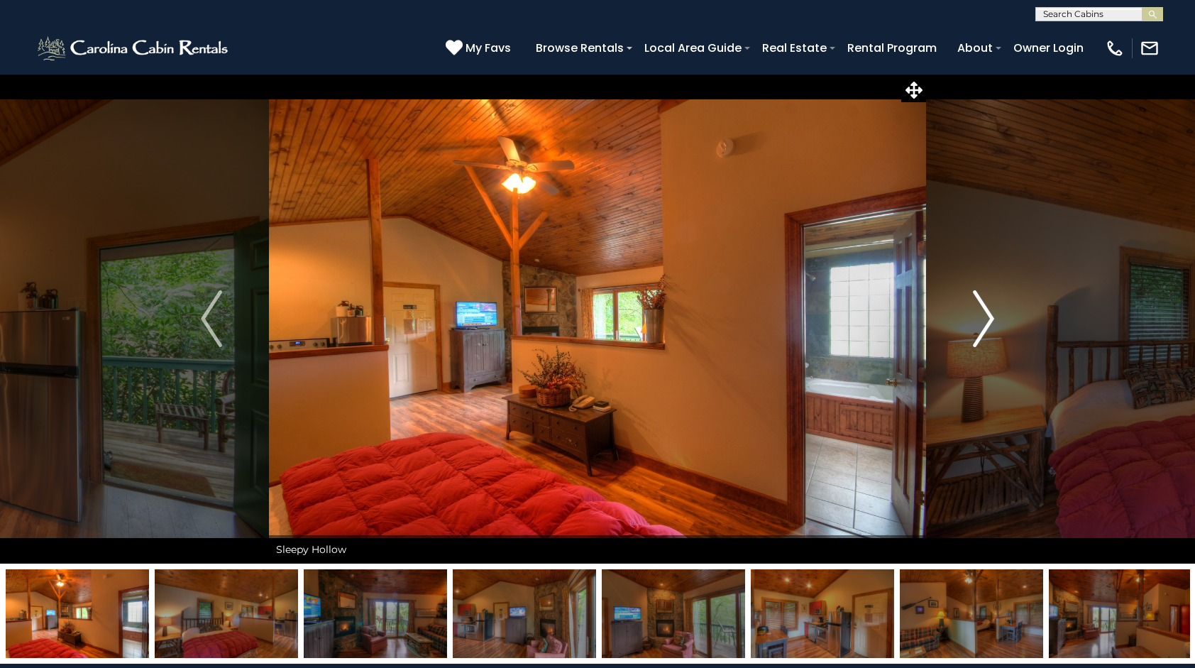
click at [974, 288] on button "Next" at bounding box center [983, 319] width 115 height 490
